Goal: Task Accomplishment & Management: Manage account settings

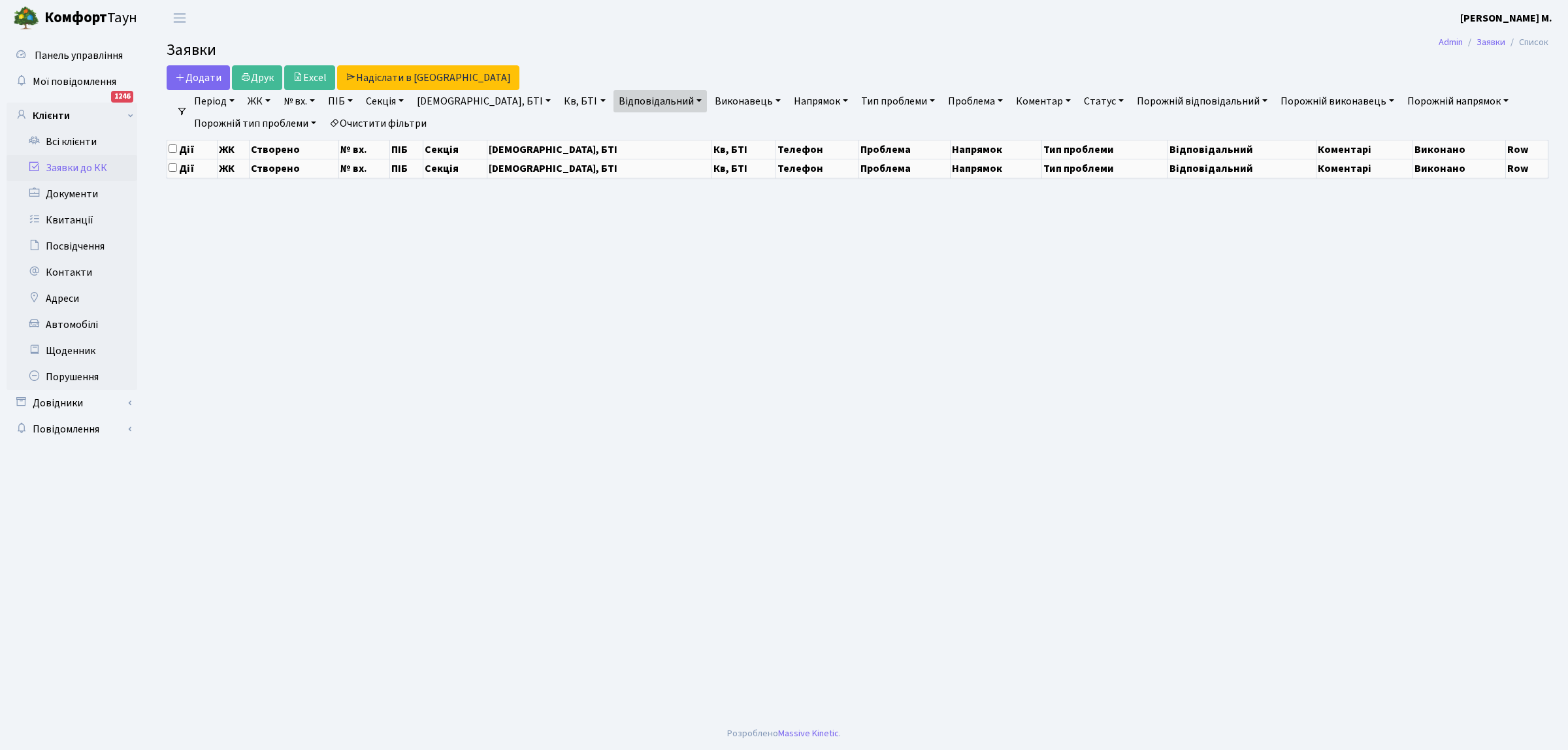
select select "25"
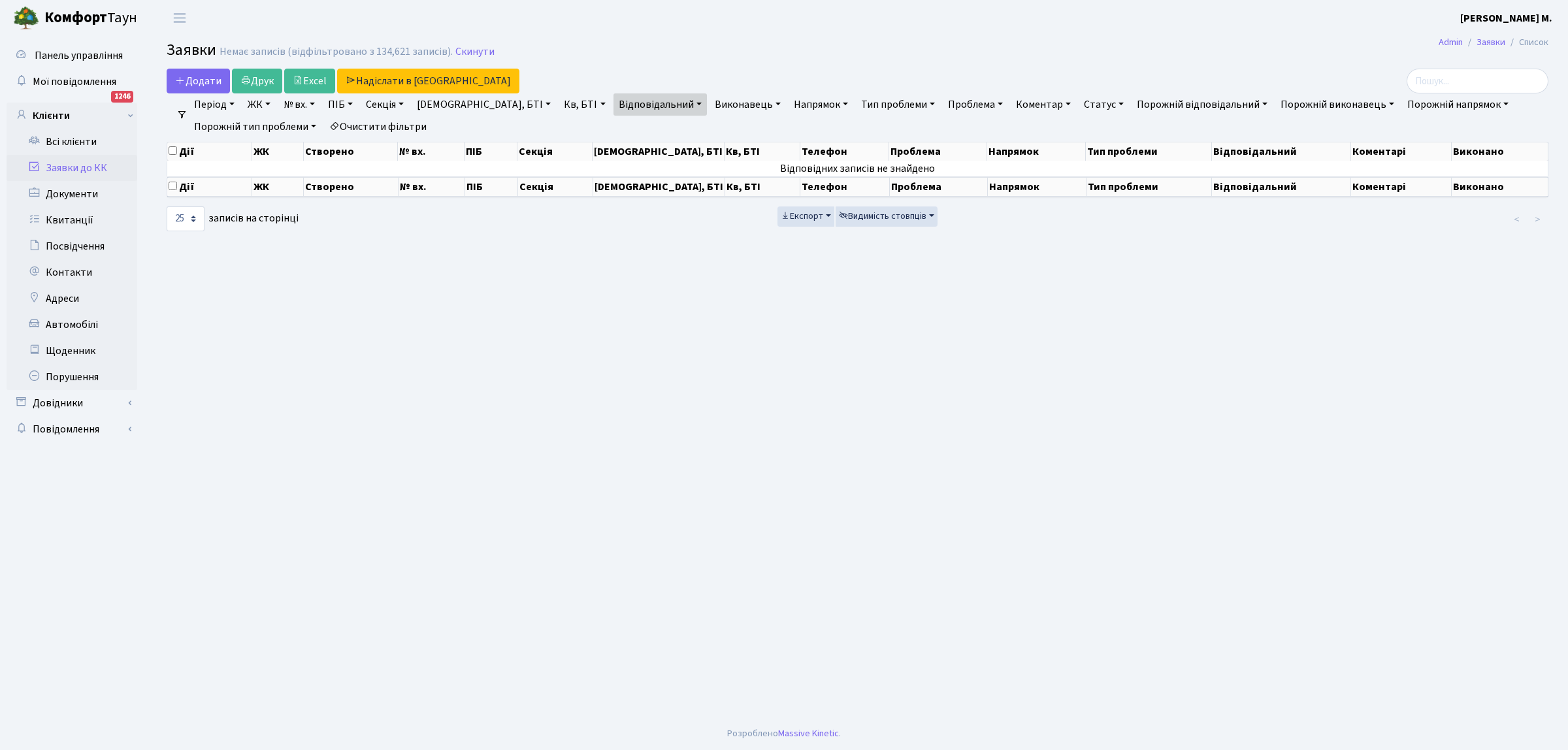
drag, startPoint x: 73, startPoint y: 168, endPoint x: 110, endPoint y: 171, distance: 37.1
click at [74, 167] on link "Заявки до КК" at bounding box center [72, 167] width 131 height 26
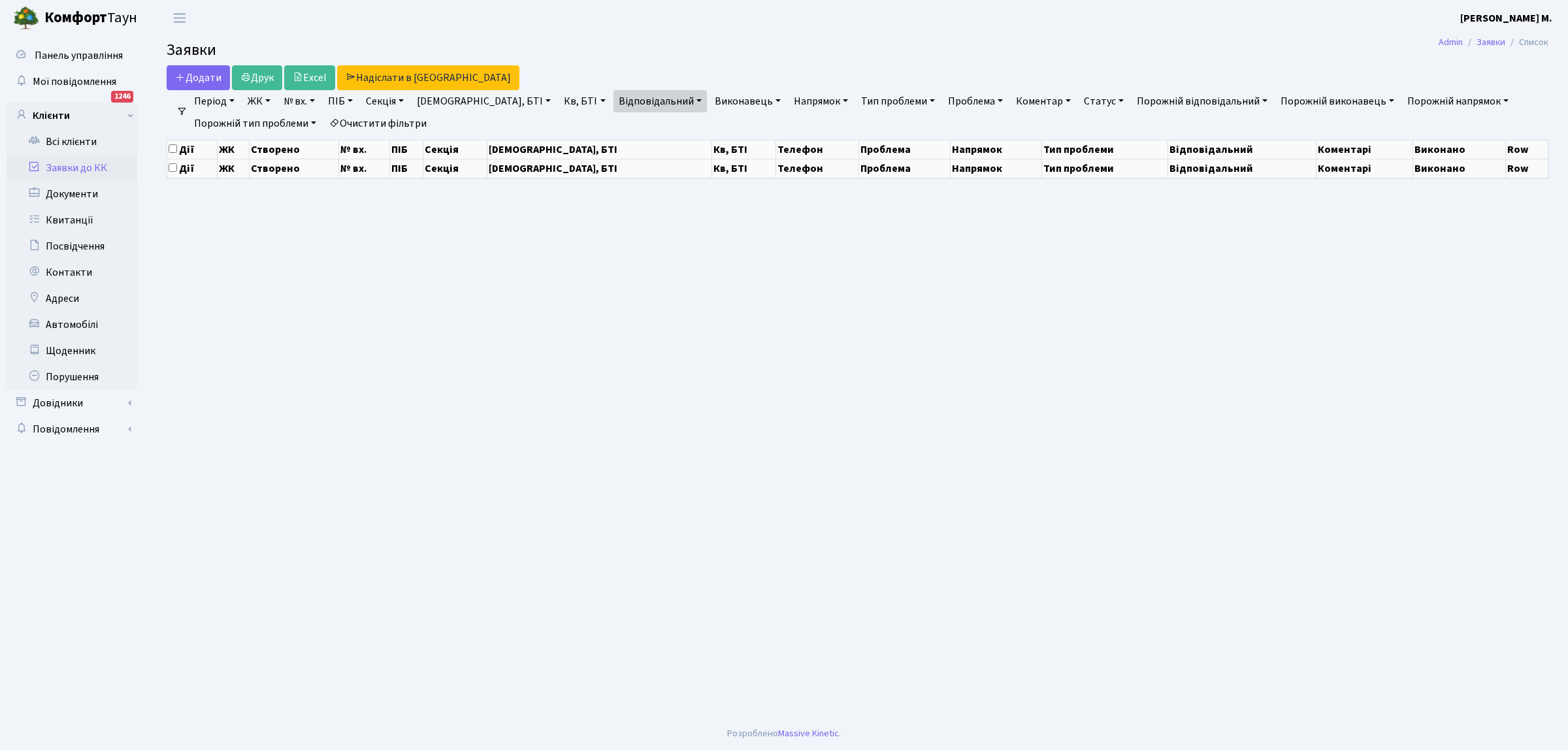
select select "25"
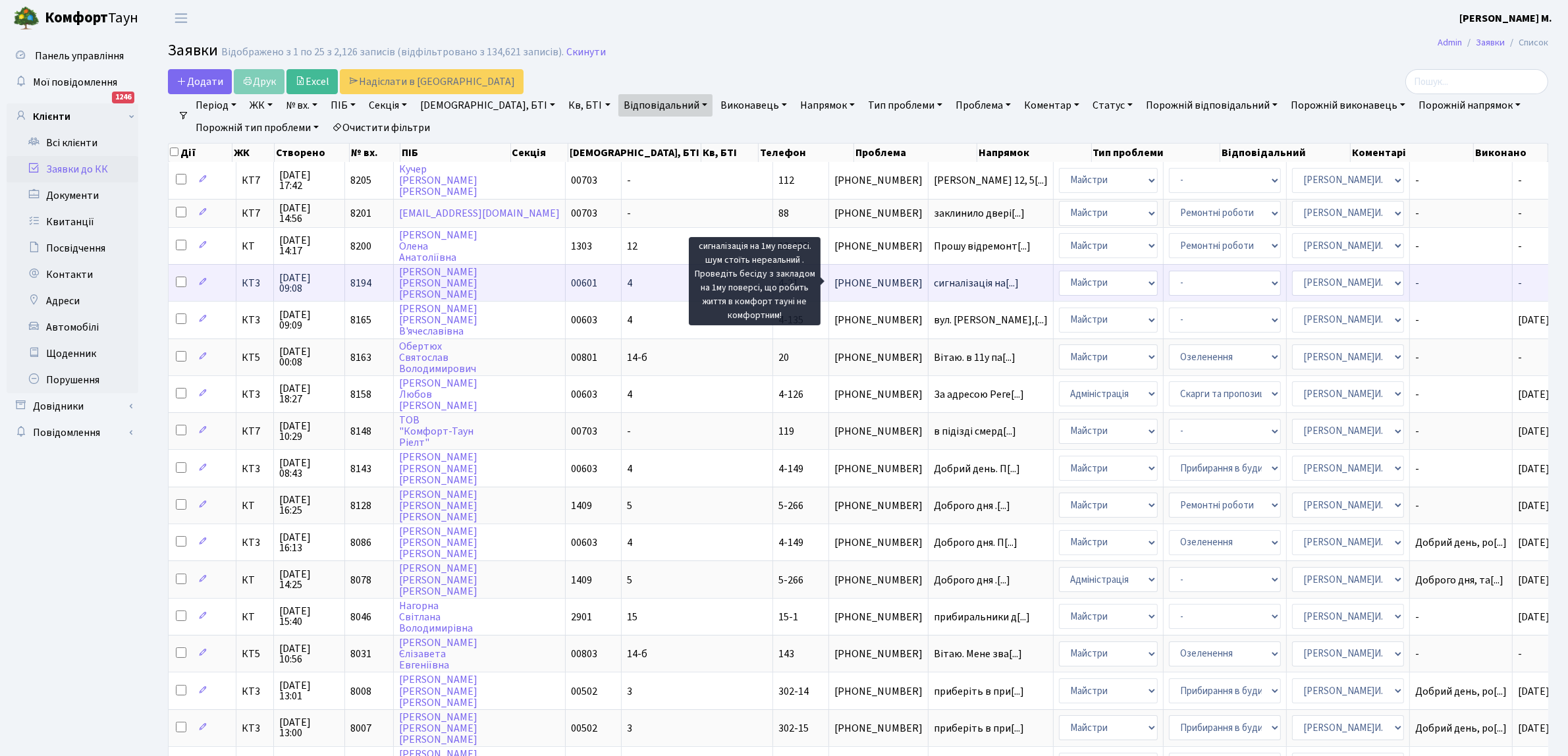
click at [934, 278] on span "сигналізація на[...]" at bounding box center [976, 283] width 85 height 14
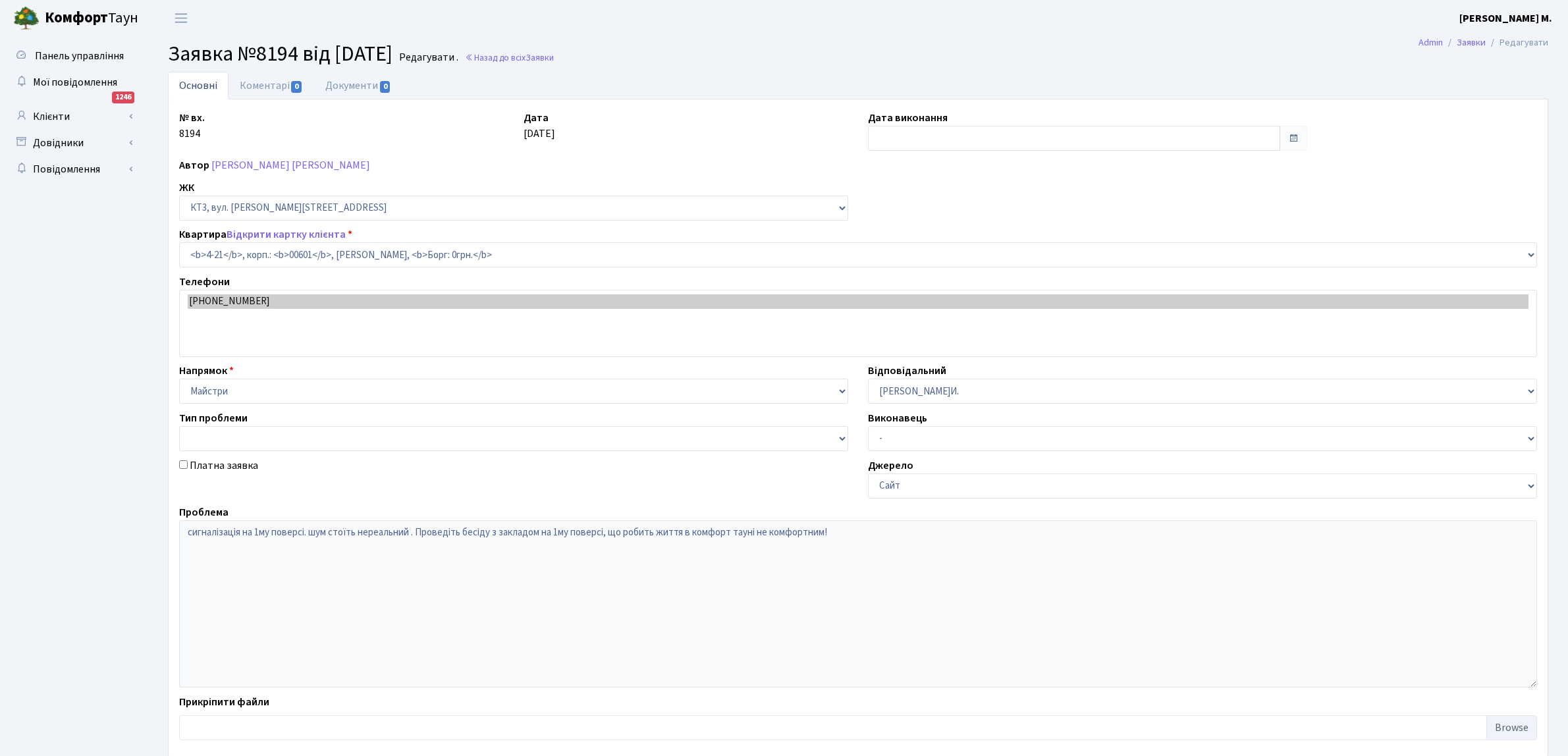
select select "16480"
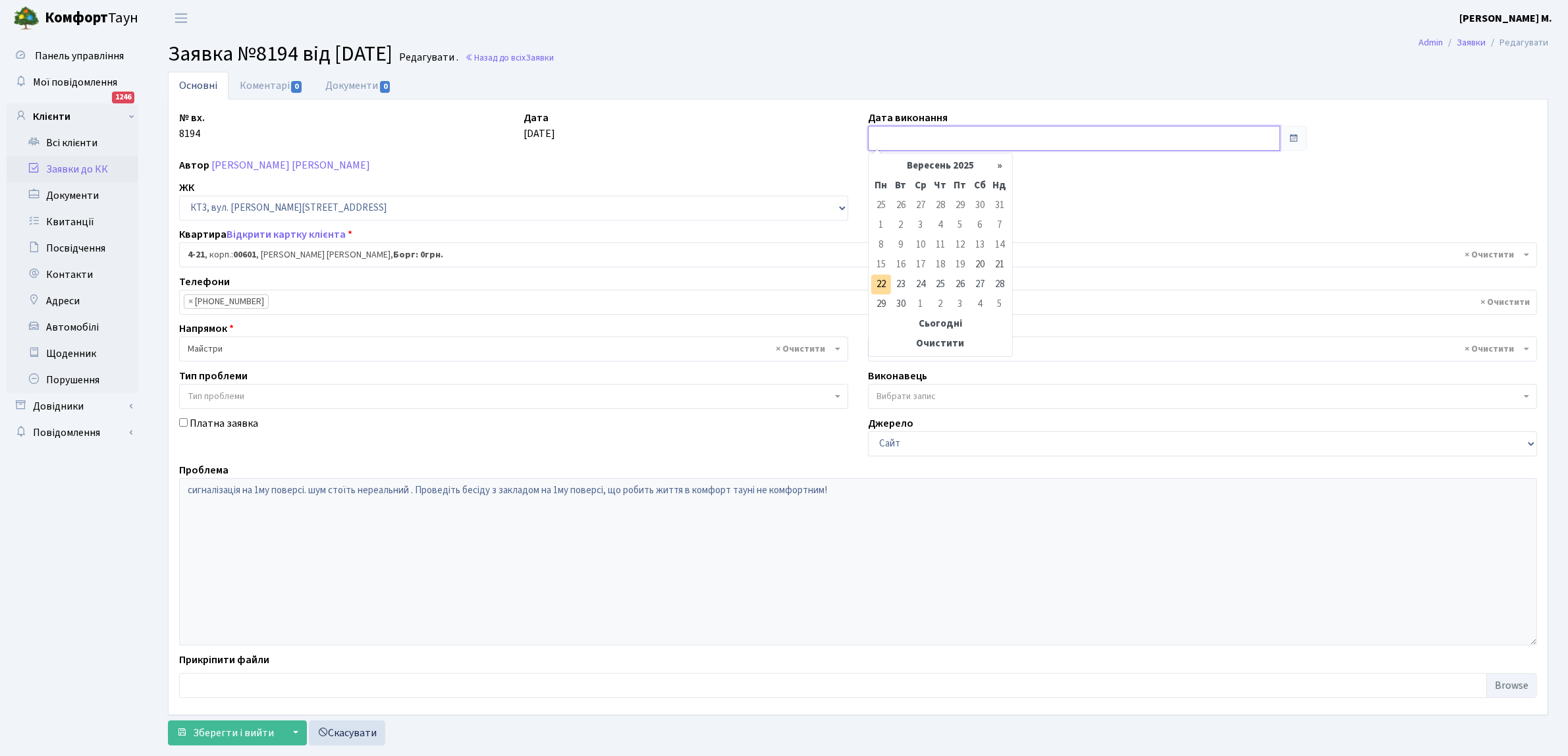
click at [891, 136] on input "text" at bounding box center [1074, 138] width 412 height 25
click at [981, 262] on td "20" at bounding box center [980, 265] width 20 height 20
type input "[DATE]"
click at [226, 729] on span "Зберегти і вийти" at bounding box center [233, 733] width 81 height 14
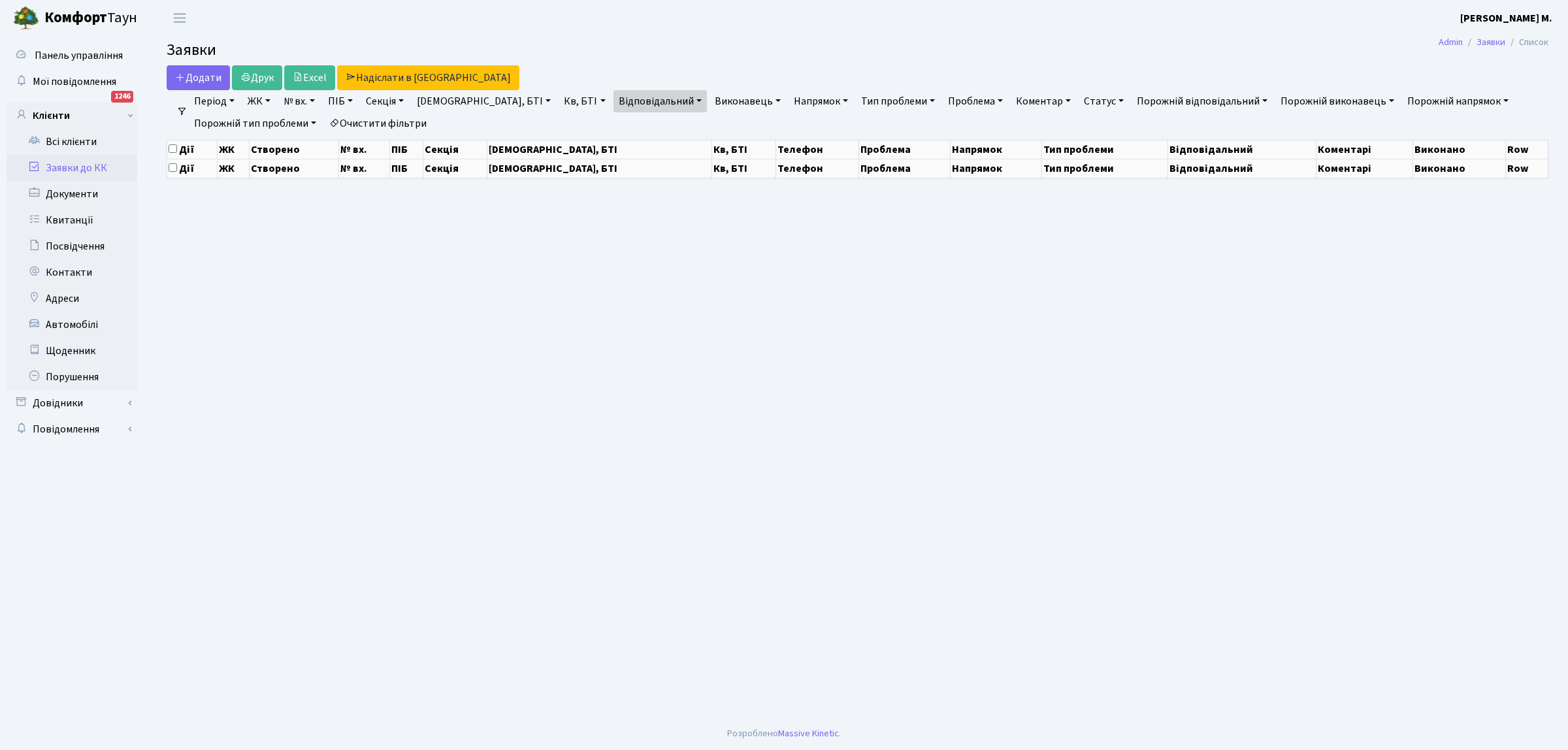
select select "25"
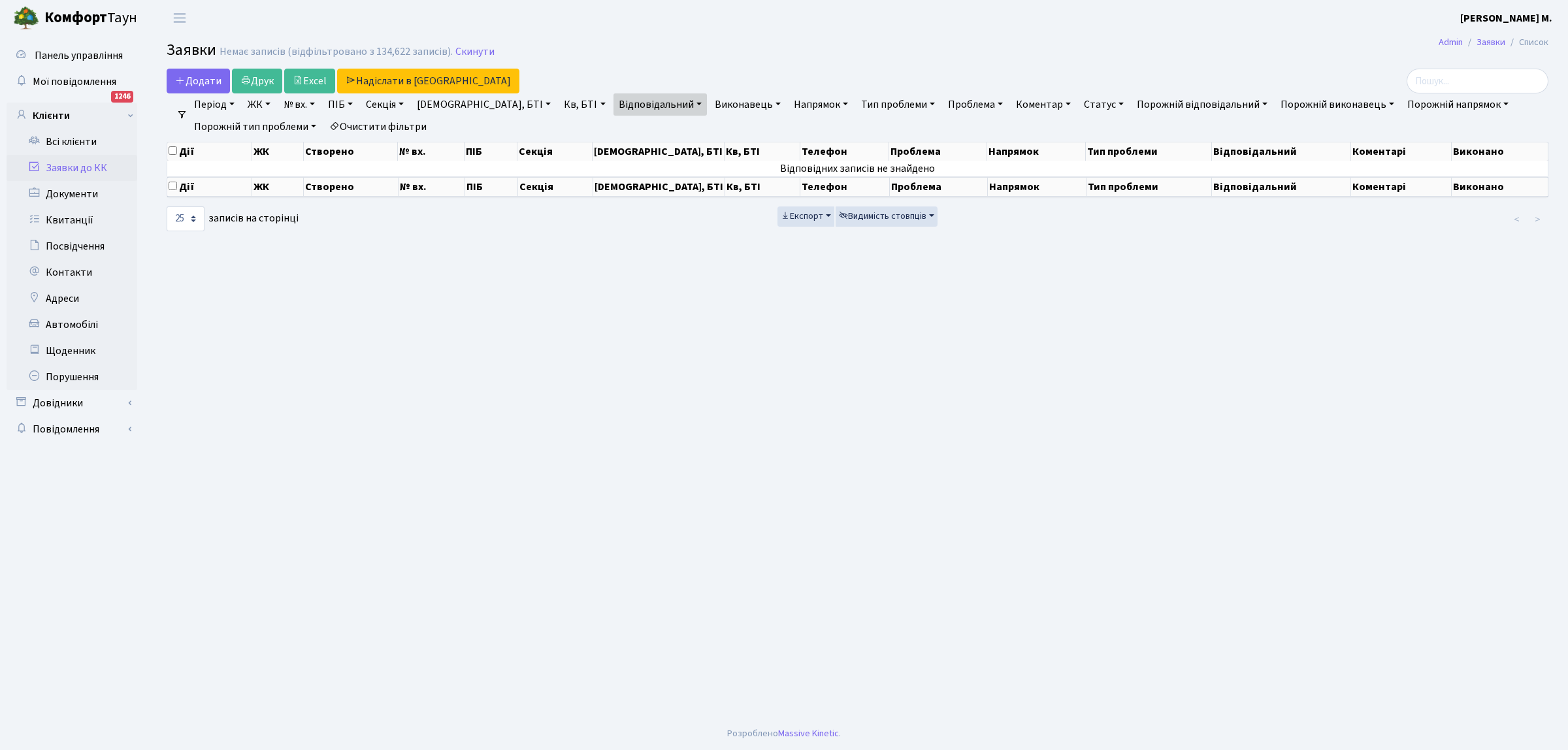
click at [109, 167] on link "Заявки до КК" at bounding box center [72, 167] width 131 height 26
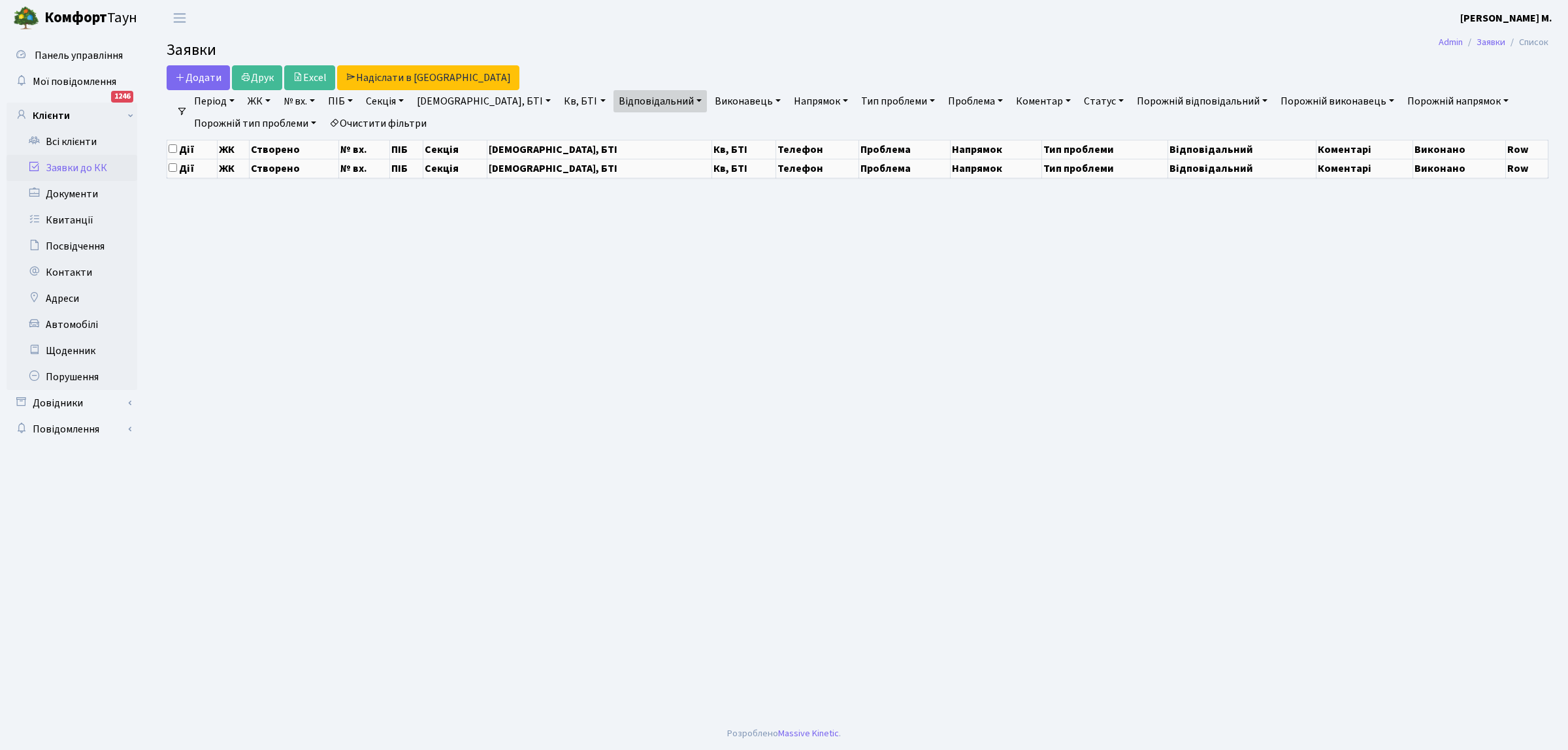
select select "25"
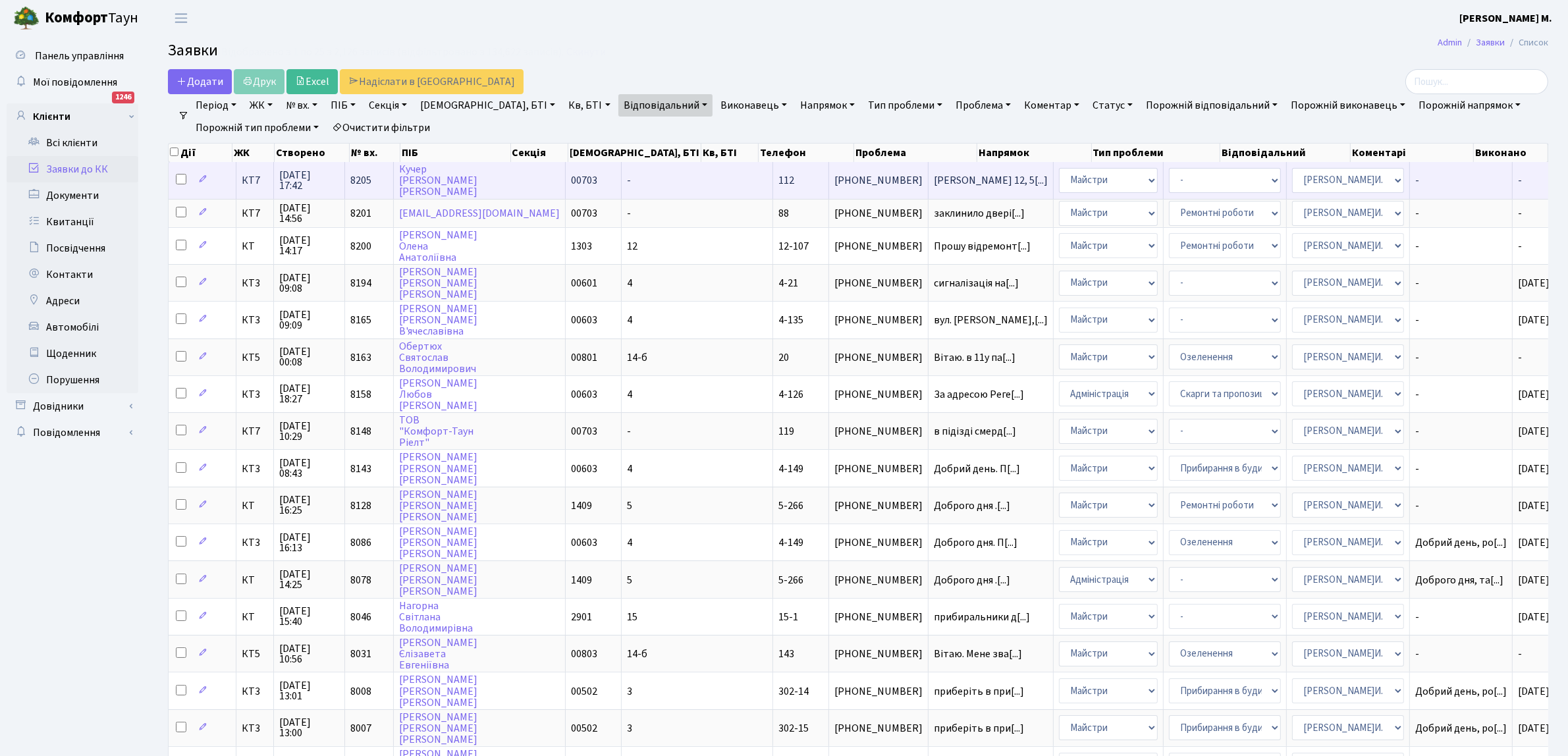
click at [929, 174] on td "Березнева 12, 5[...]" at bounding box center [991, 180] width 125 height 36
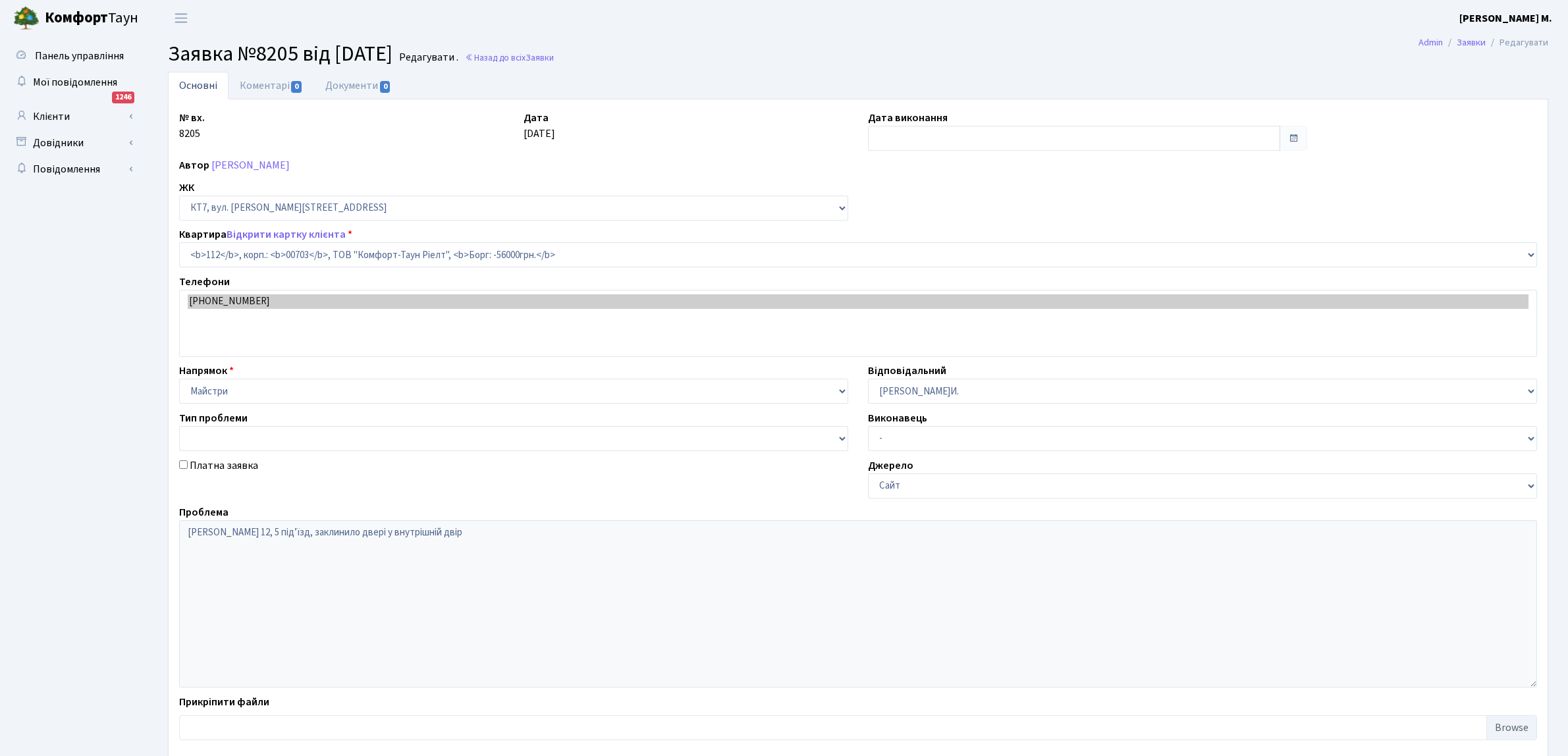
select select "18512"
